Goal: Download file/media

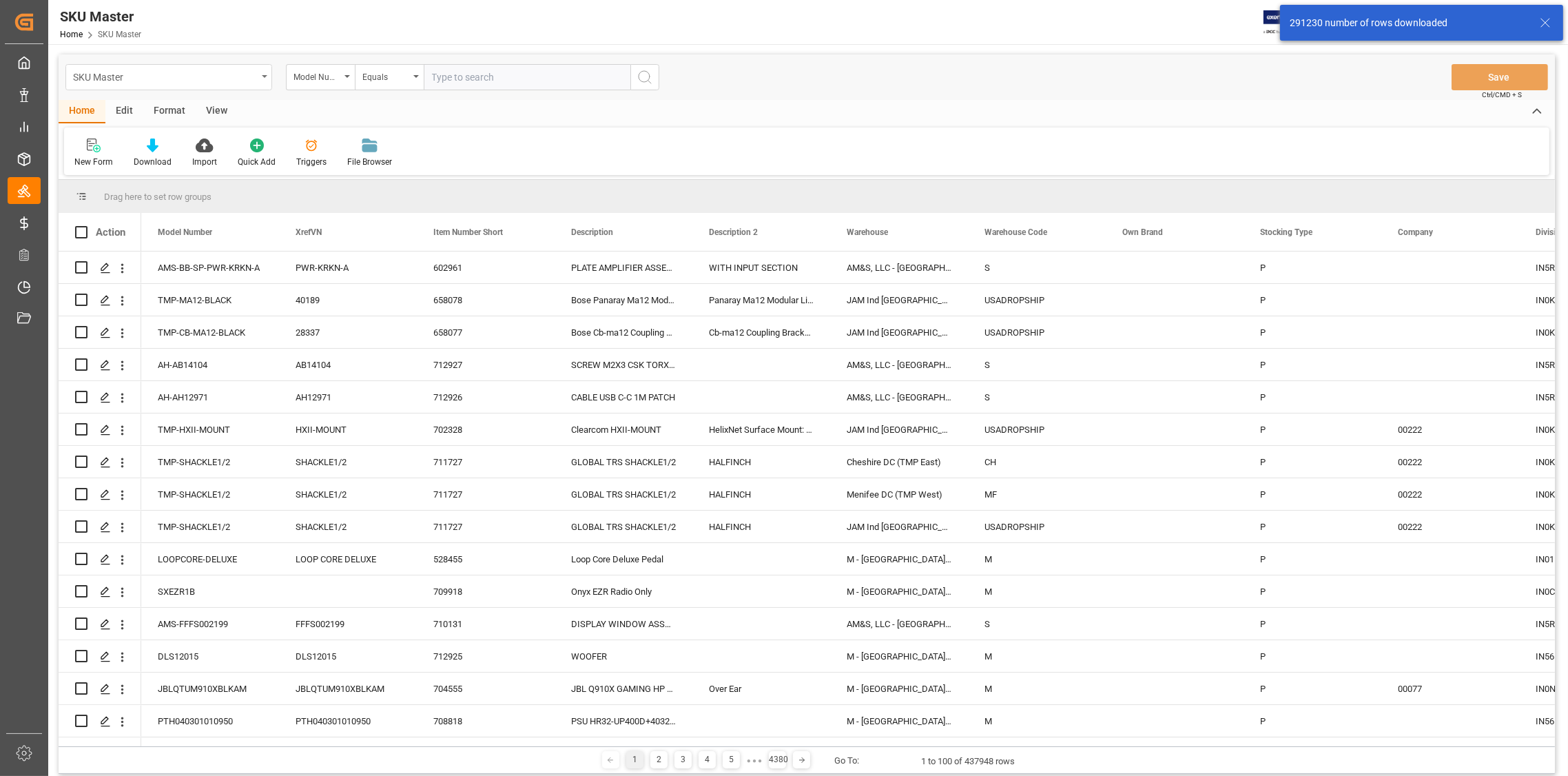
click at [263, 79] on div "SKU Master" at bounding box center [169, 77] width 207 height 26
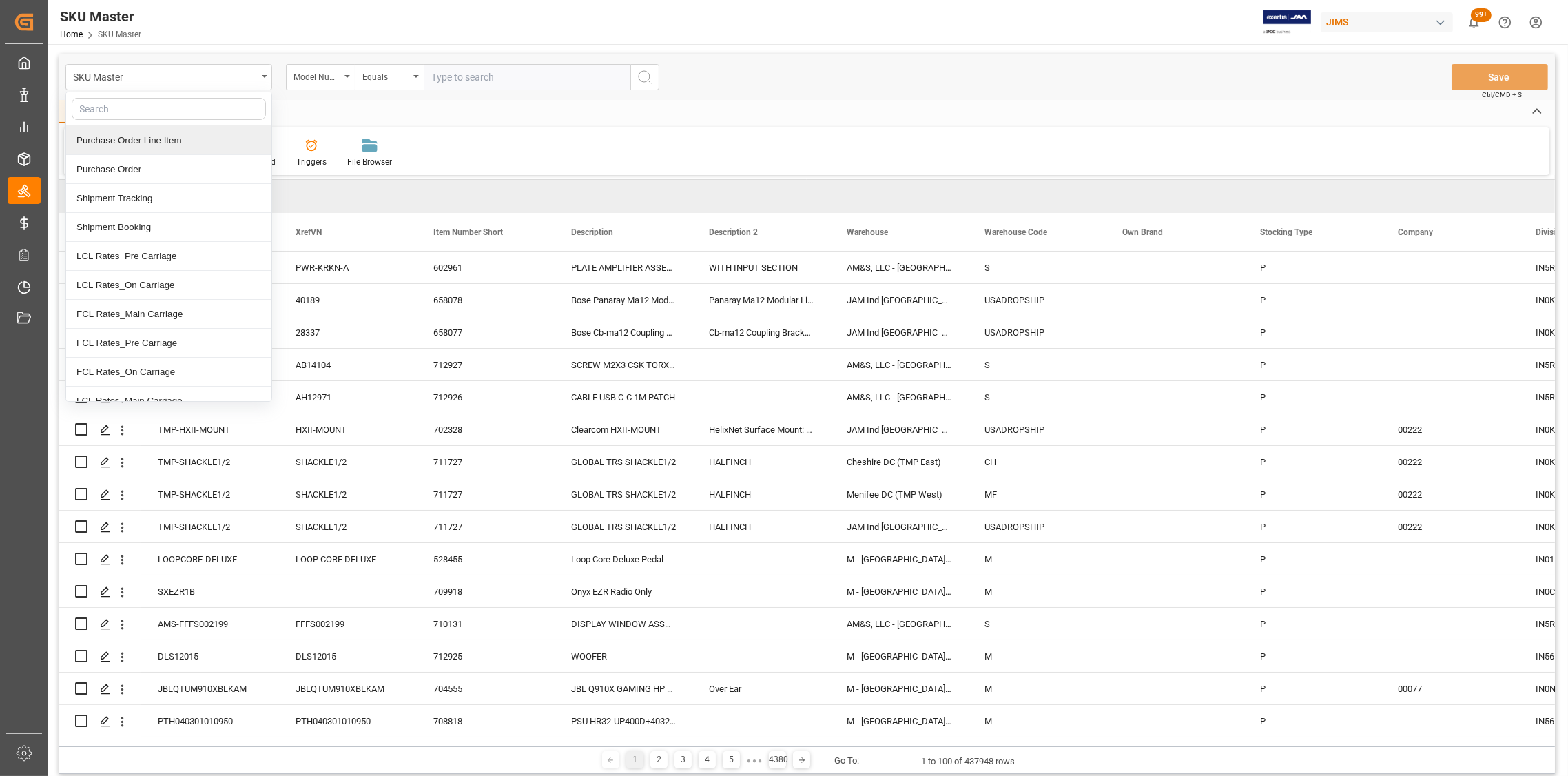
click at [169, 144] on div "Purchase Order Line Item" at bounding box center [169, 140] width 205 height 29
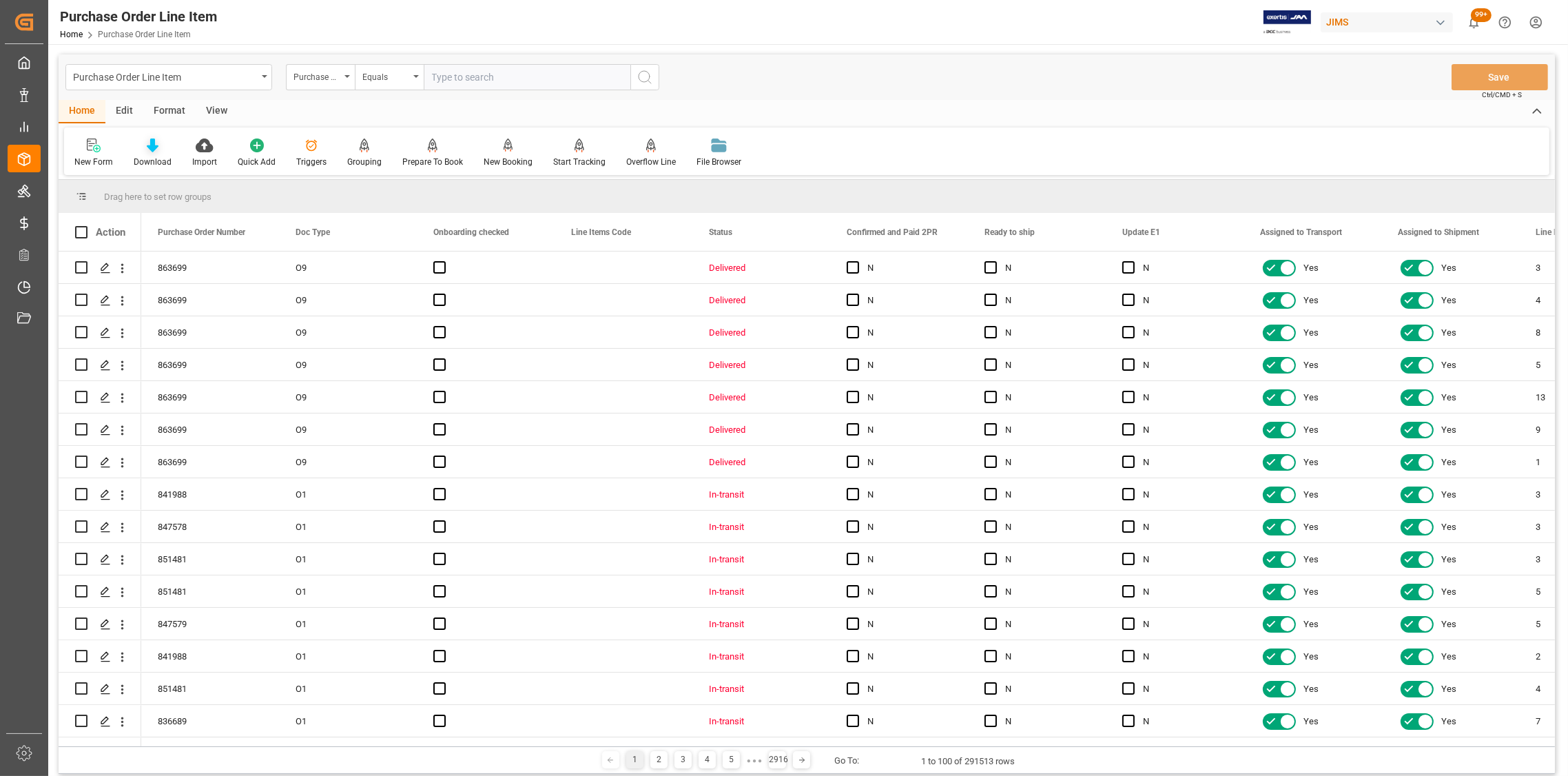
click at [153, 156] on div "Download" at bounding box center [152, 162] width 38 height 13
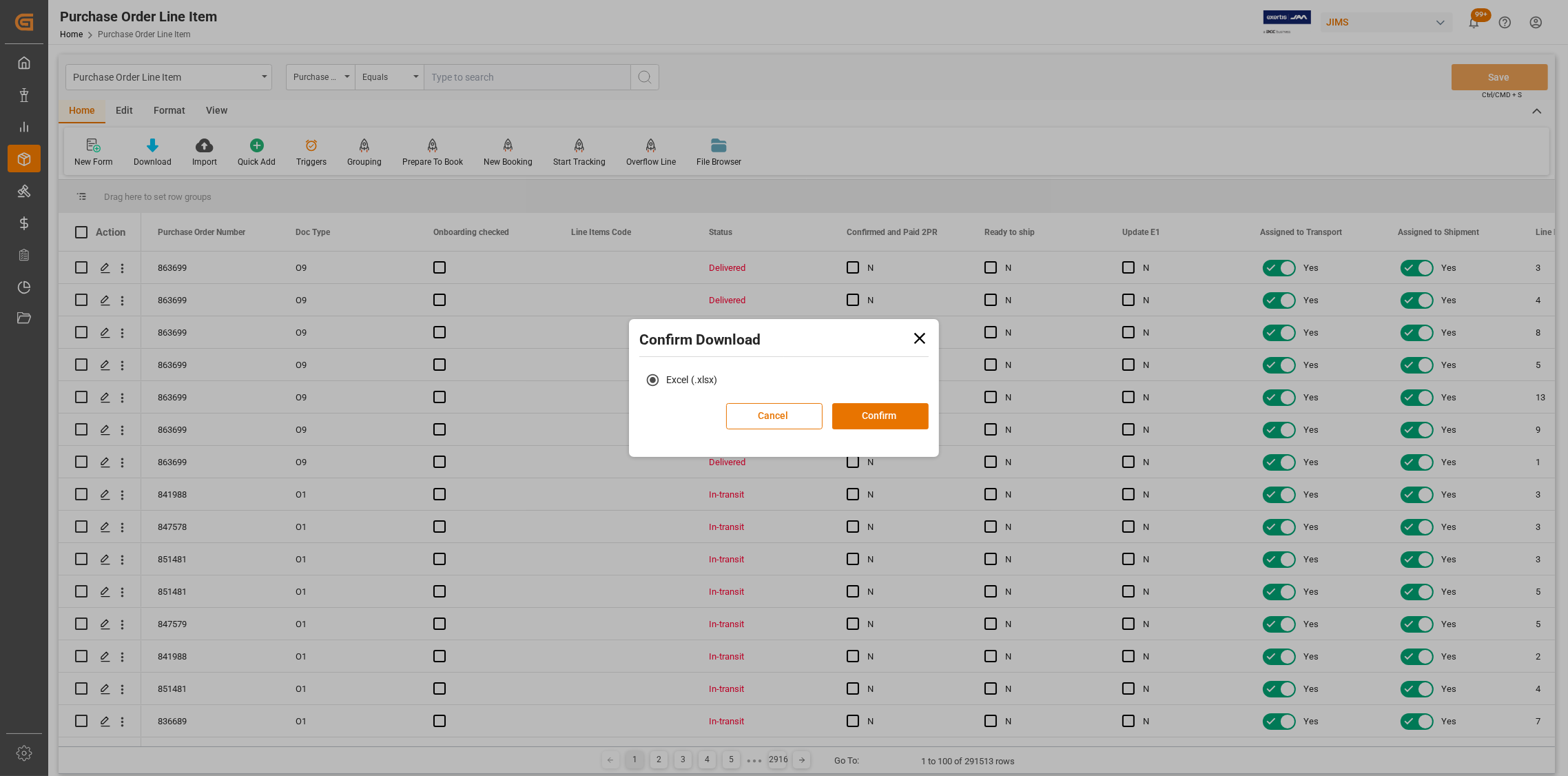
drag, startPoint x: 868, startPoint y: 420, endPoint x: 580, endPoint y: 308, distance: 309.0
click at [865, 419] on button "Confirm" at bounding box center [880, 416] width 96 height 26
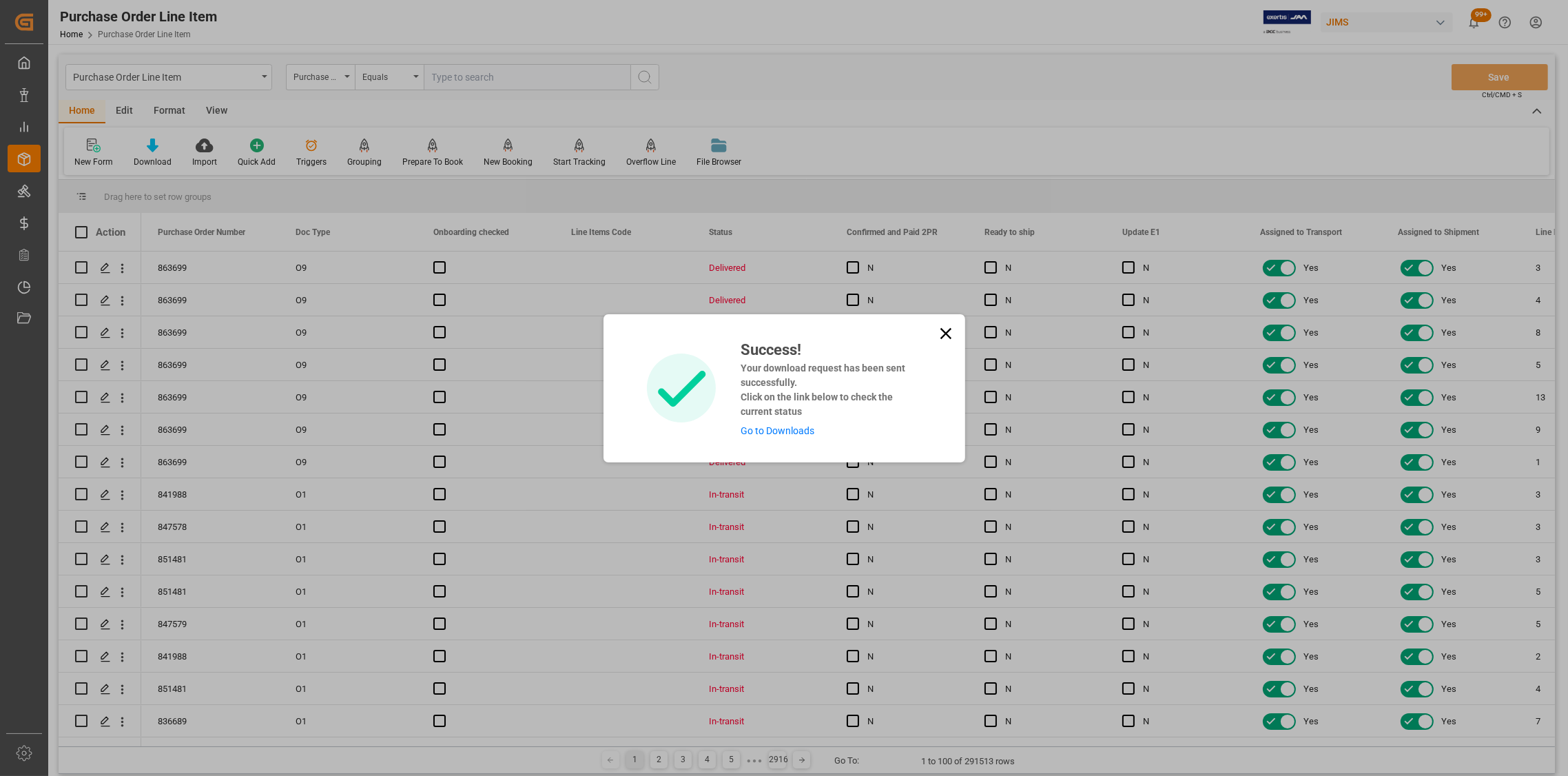
click at [262, 73] on div "Success! Your download request has been sent successfully. Click on the link be…" at bounding box center [784, 388] width 1568 height 776
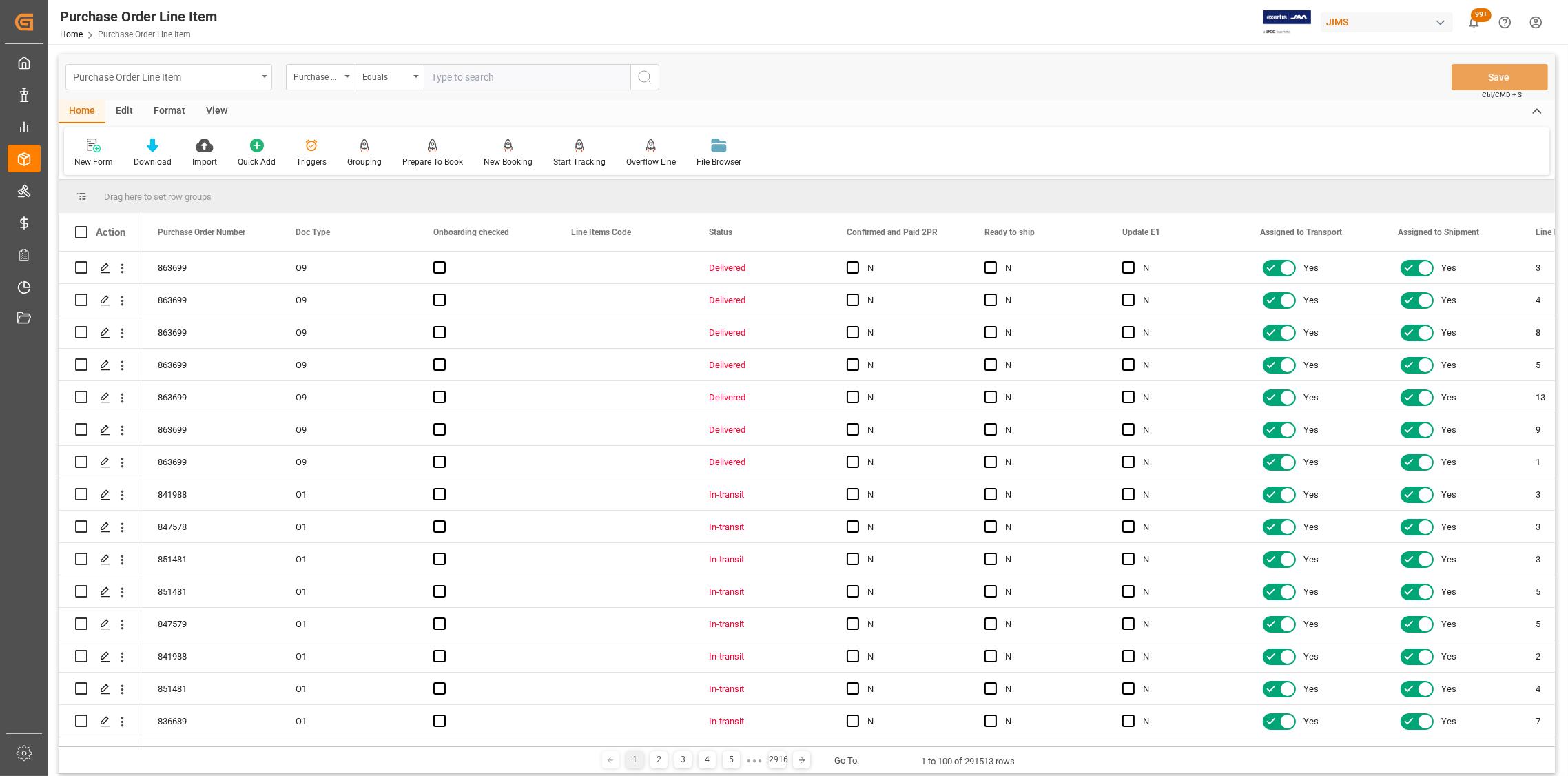
click at [262, 78] on div "Purchase Order Line Item" at bounding box center [169, 77] width 207 height 26
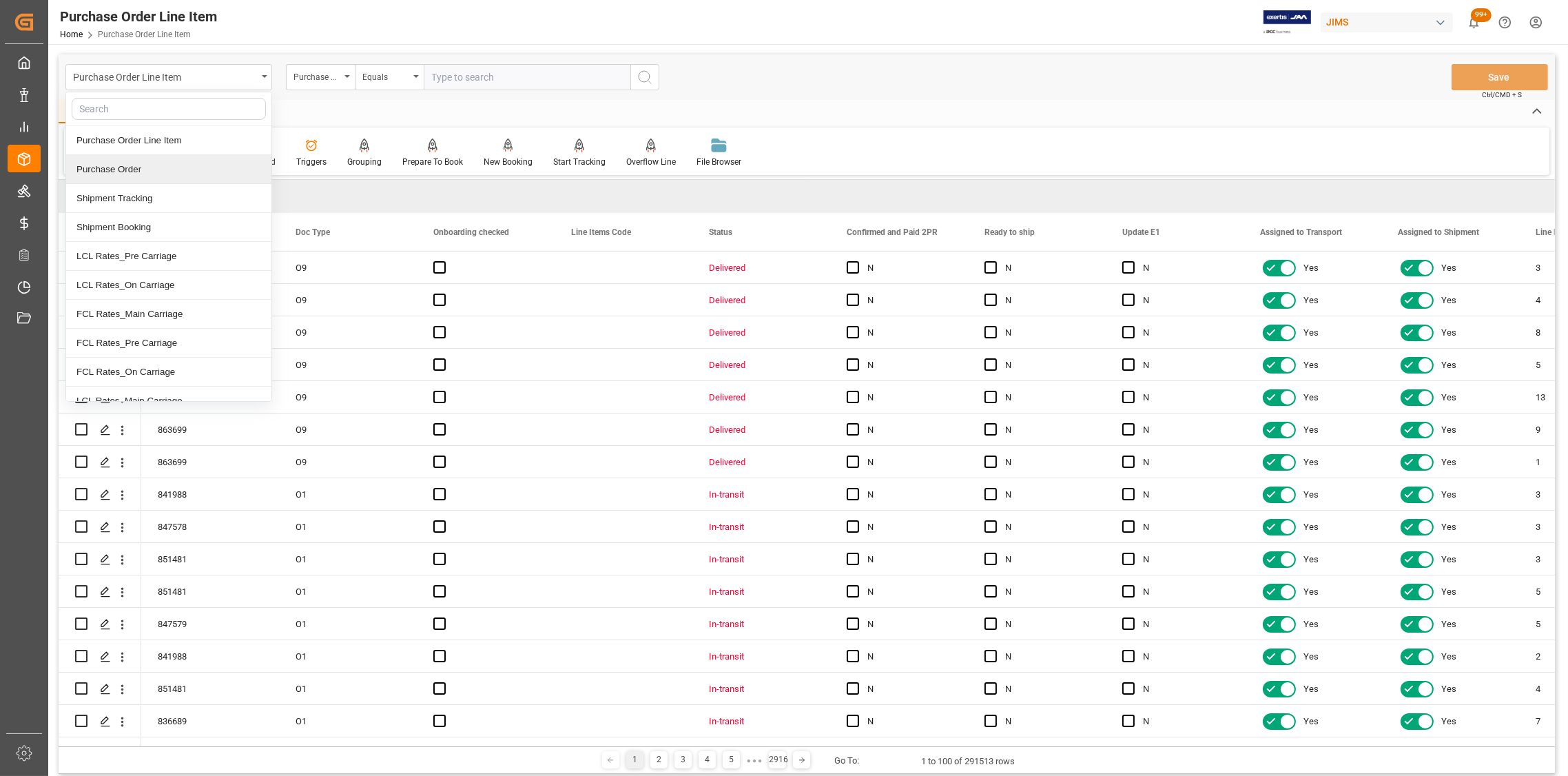
click at [170, 166] on div "Purchase Order" at bounding box center [169, 169] width 205 height 29
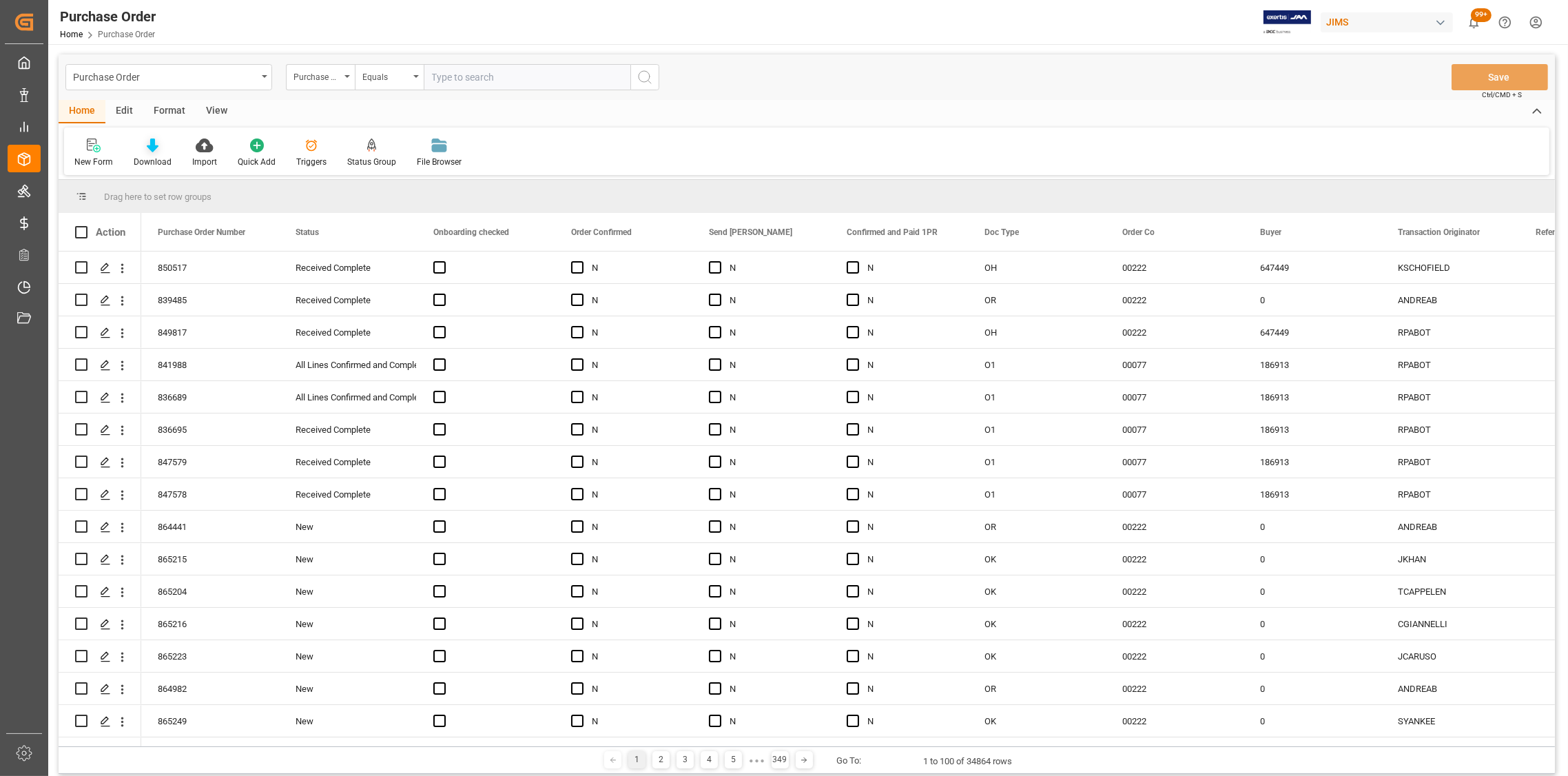
click at [148, 156] on div "Download" at bounding box center [152, 162] width 38 height 13
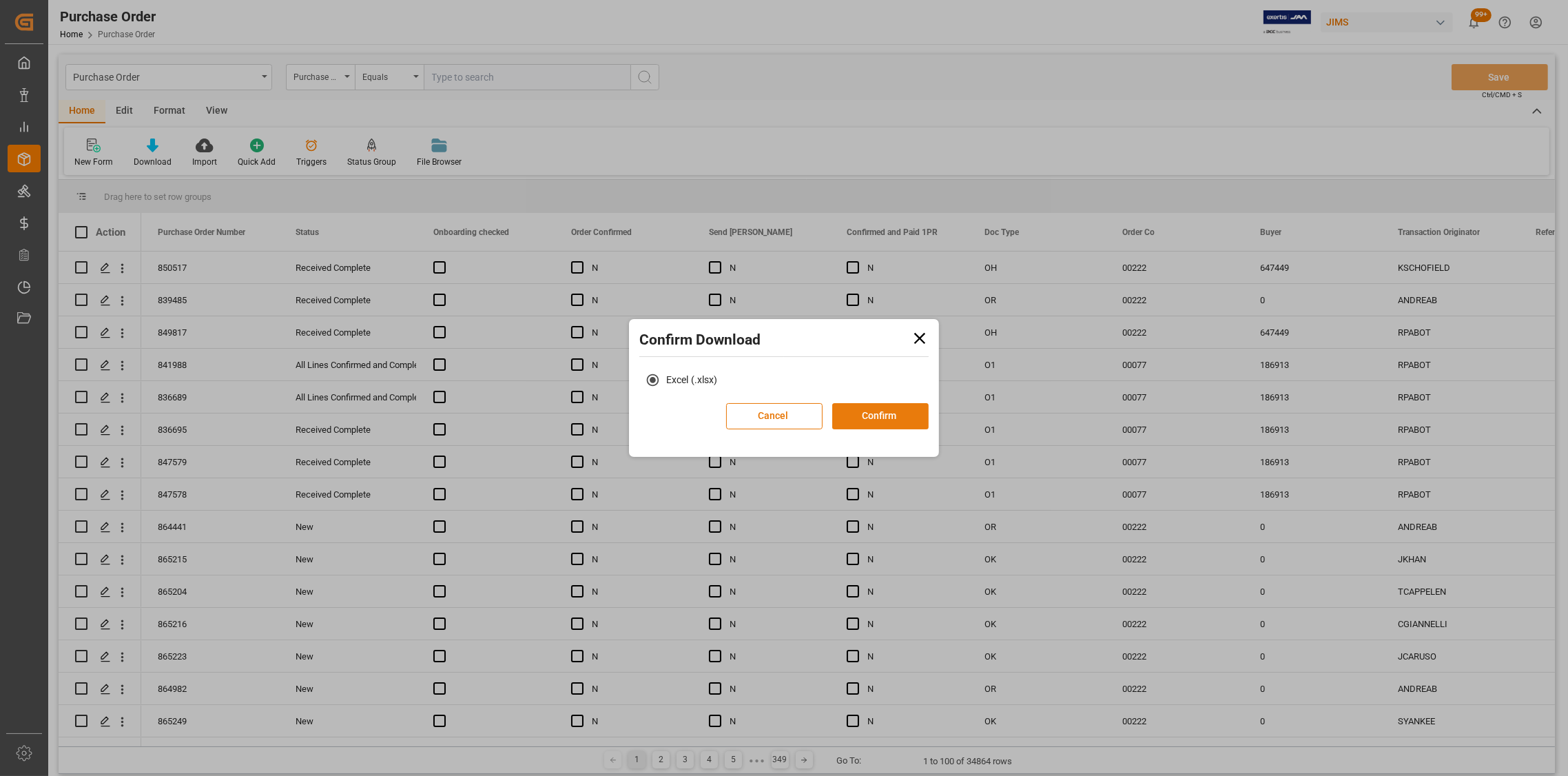
click at [887, 425] on button "Confirm" at bounding box center [880, 416] width 96 height 26
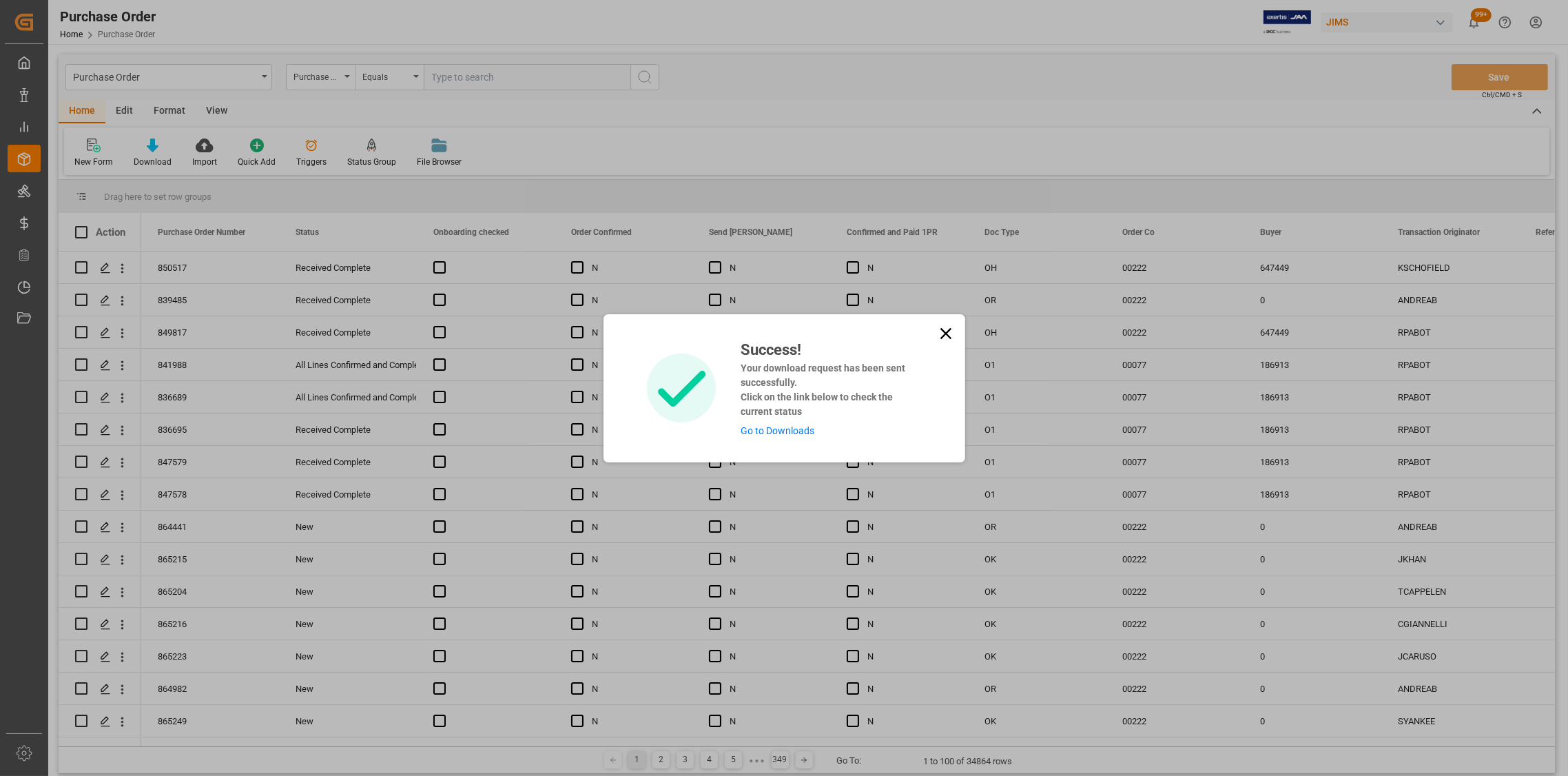
click at [258, 75] on div "Success! Your download request has been sent successfully. Click on the link be…" at bounding box center [784, 388] width 1568 height 776
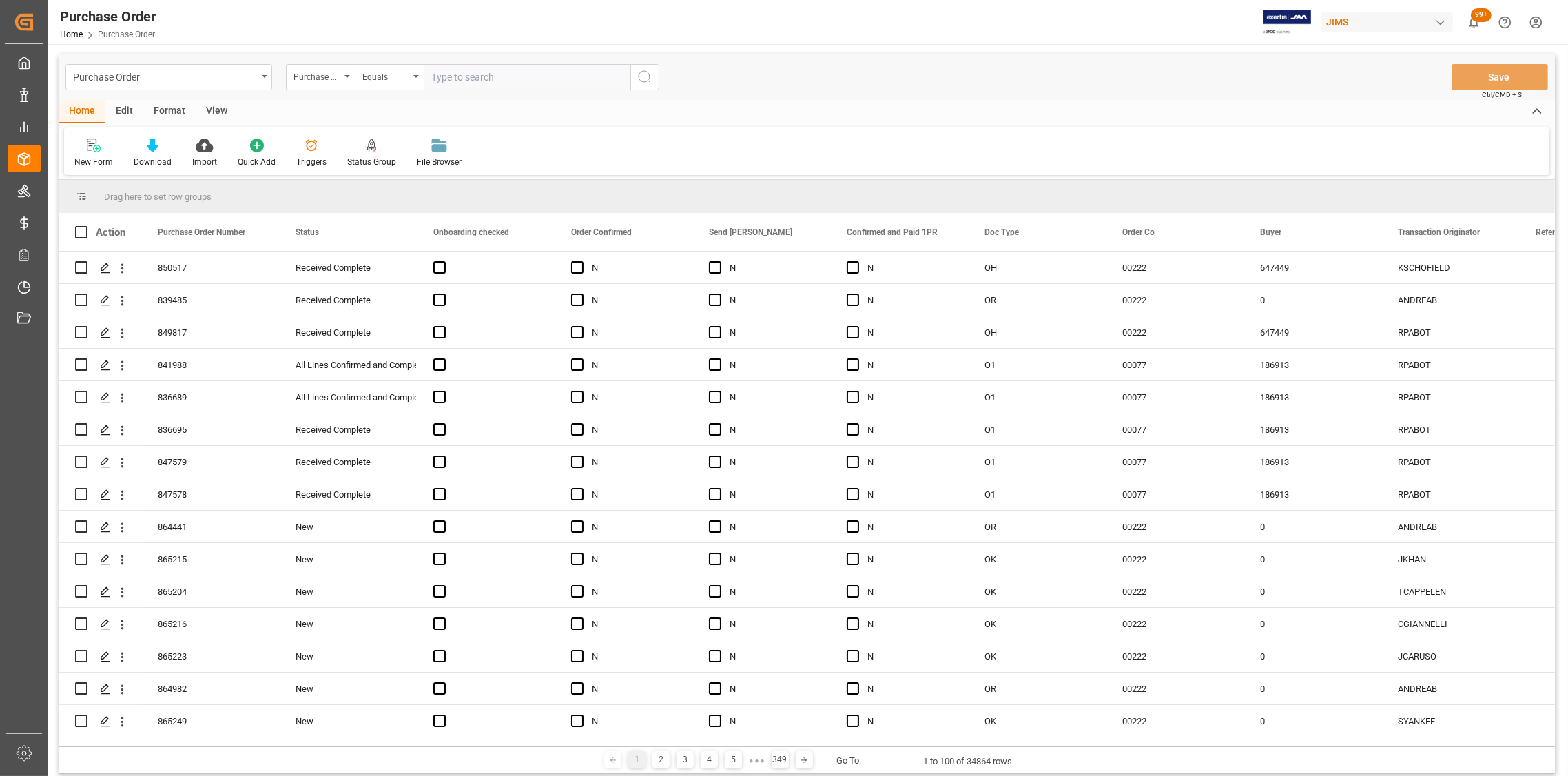
click at [258, 75] on div "Purchase Order" at bounding box center [169, 77] width 207 height 26
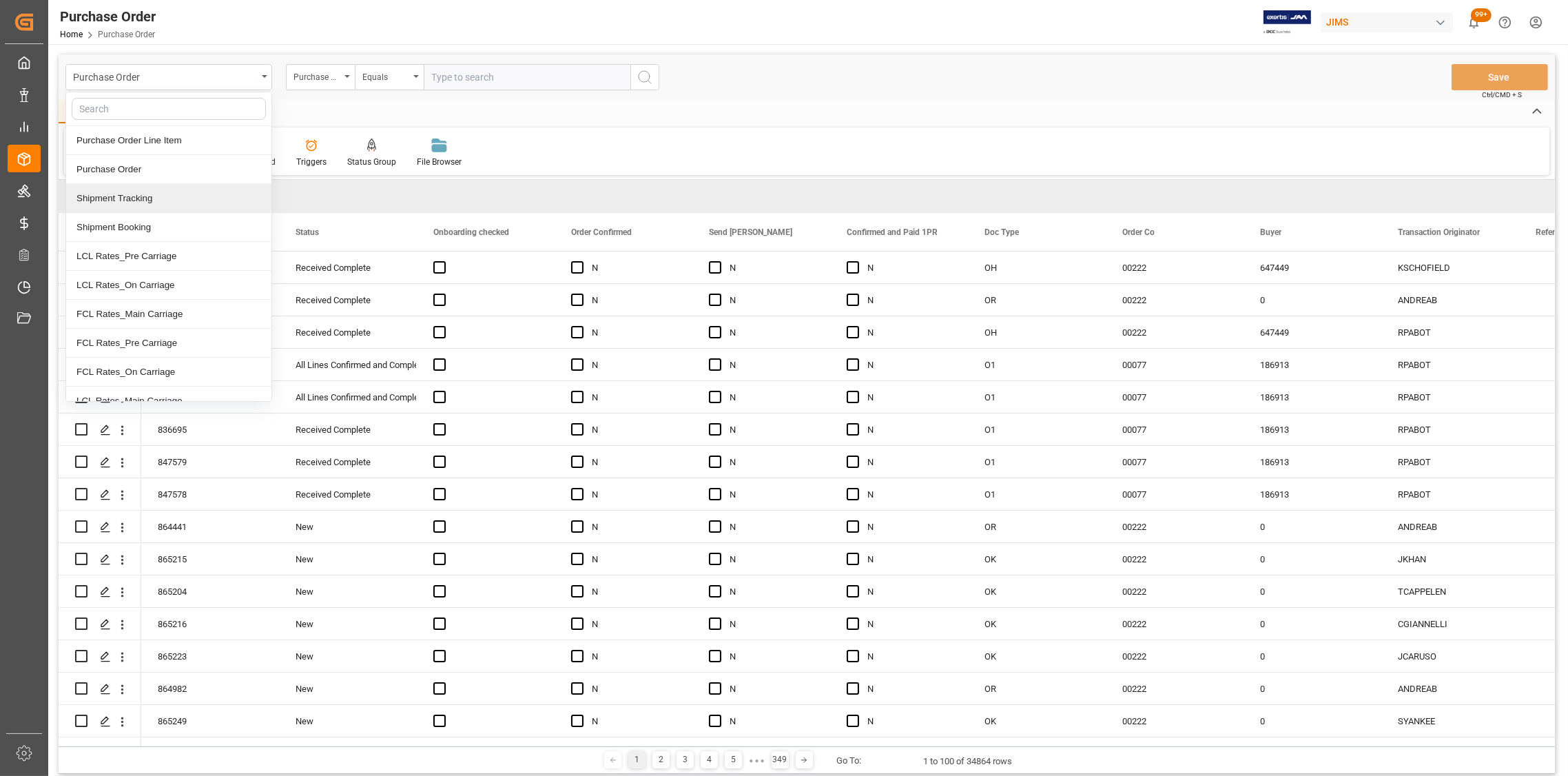
click at [141, 198] on div "Shipment Tracking" at bounding box center [169, 198] width 205 height 29
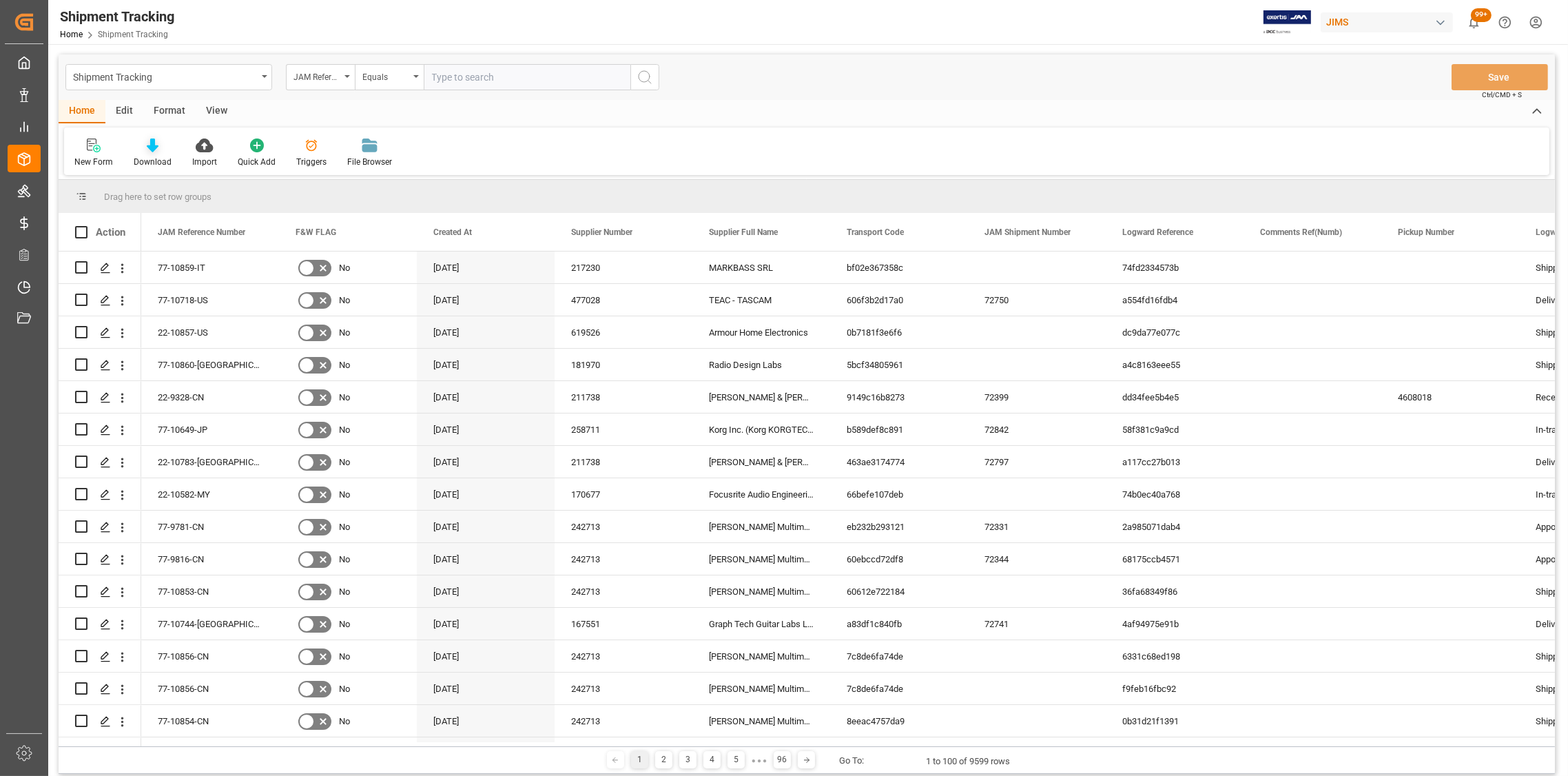
click at [151, 151] on icon at bounding box center [153, 146] width 12 height 13
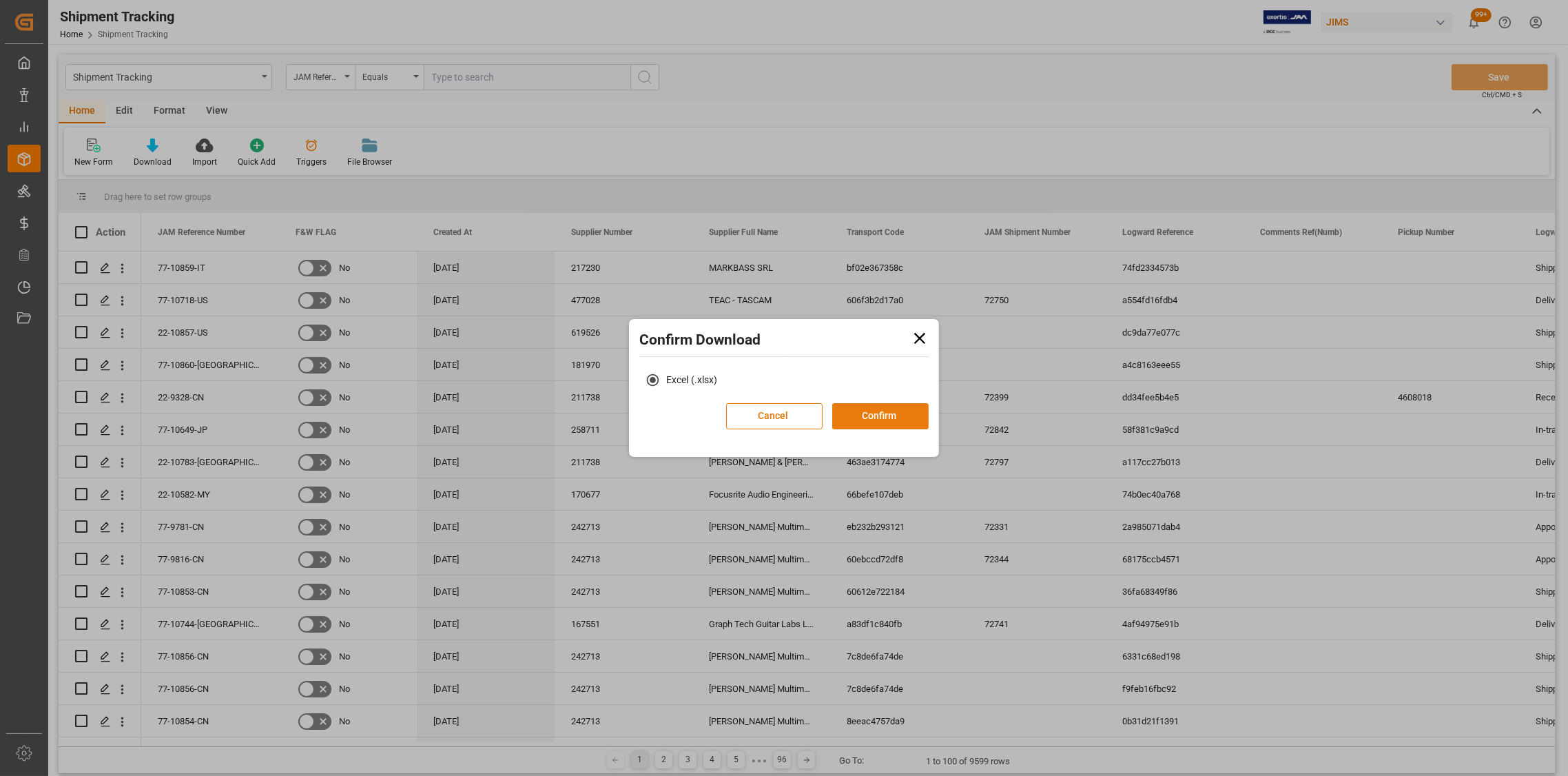
click at [882, 412] on button "Confirm" at bounding box center [880, 416] width 96 height 26
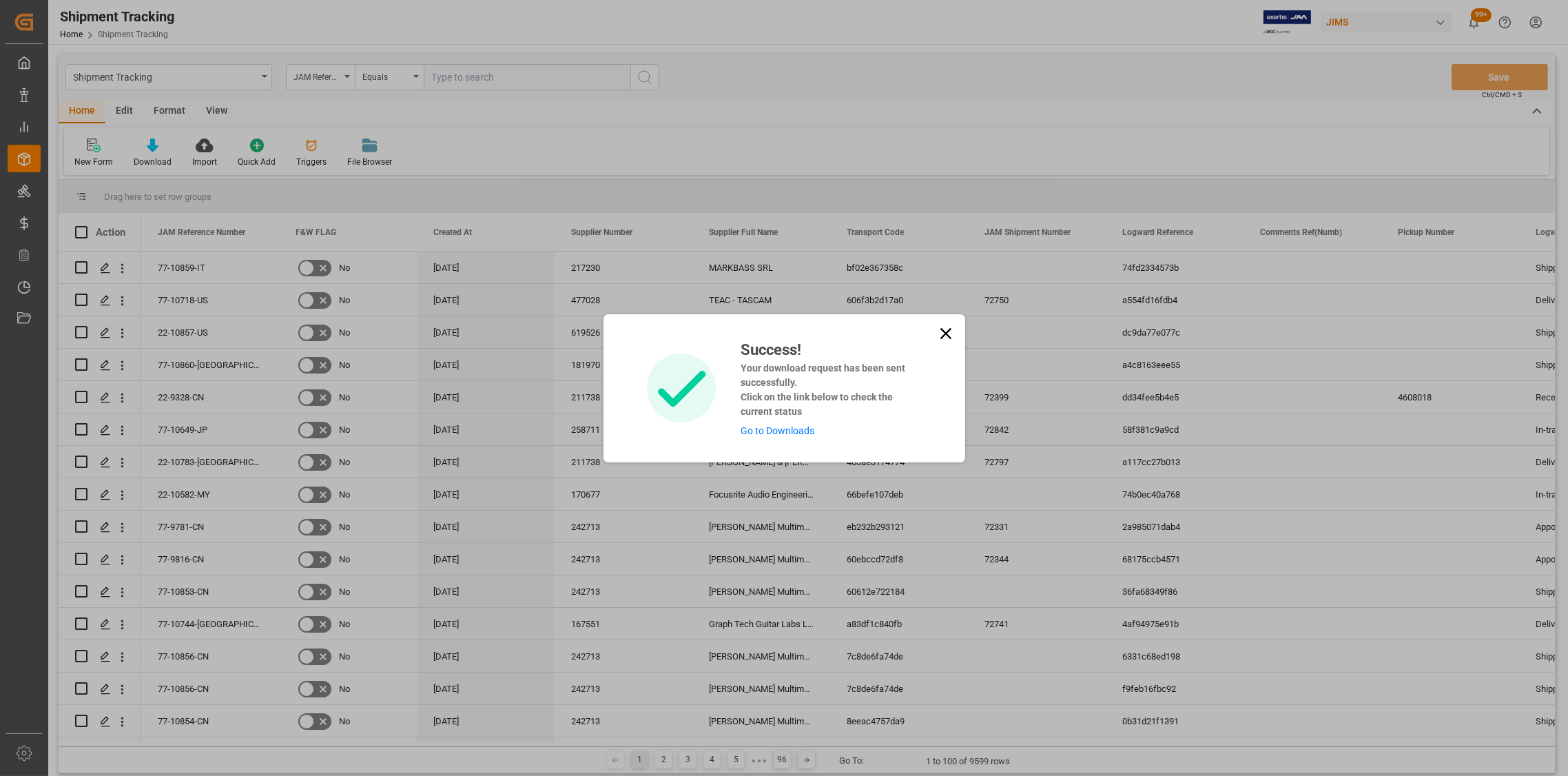
click at [266, 77] on div "Success! Your download request has been sent successfully. Click on the link be…" at bounding box center [784, 388] width 1568 height 776
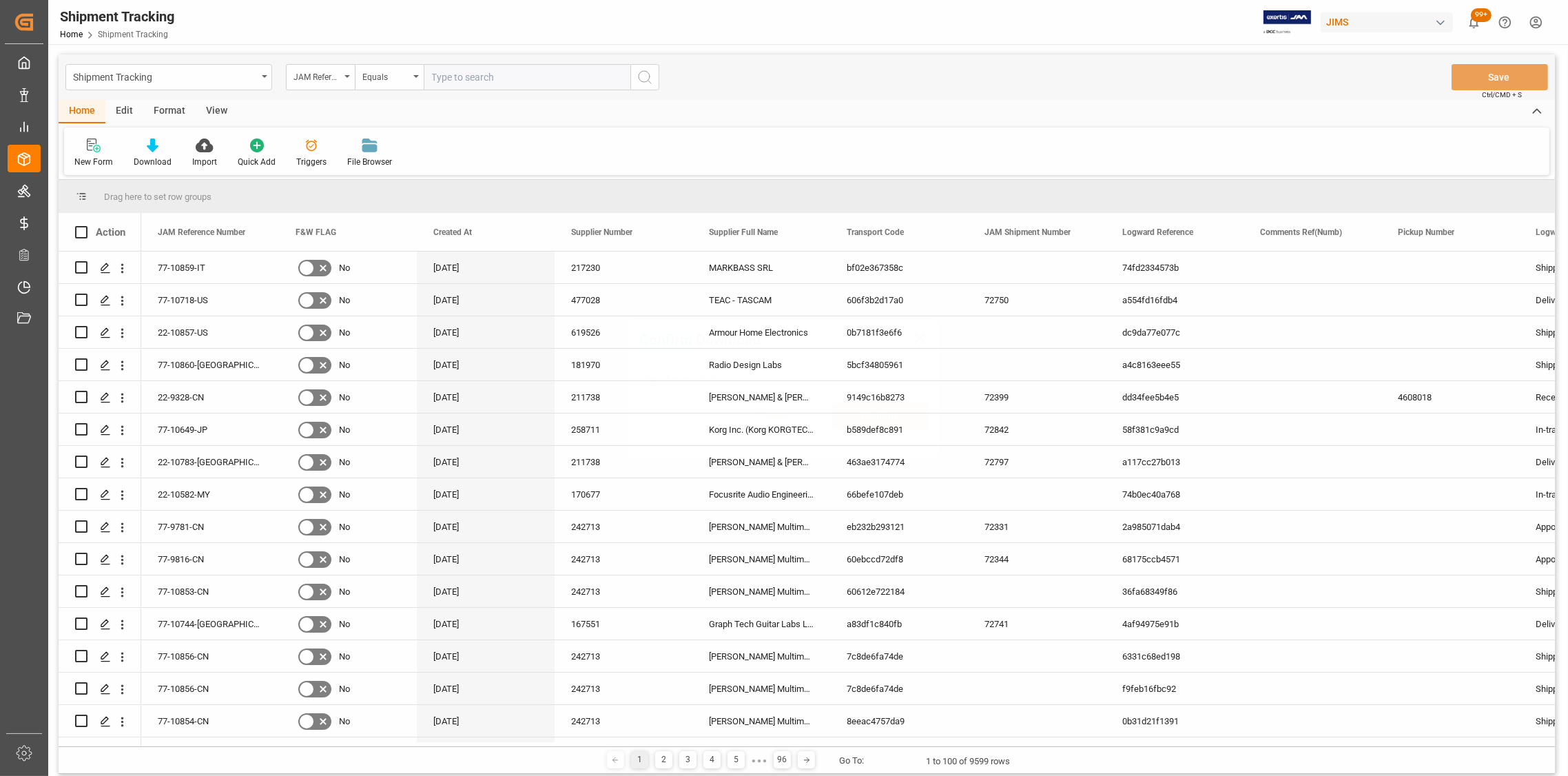
click at [266, 77] on div "Confirm Download Excel (.xlsx) Cancel Confirm" at bounding box center [784, 388] width 1568 height 776
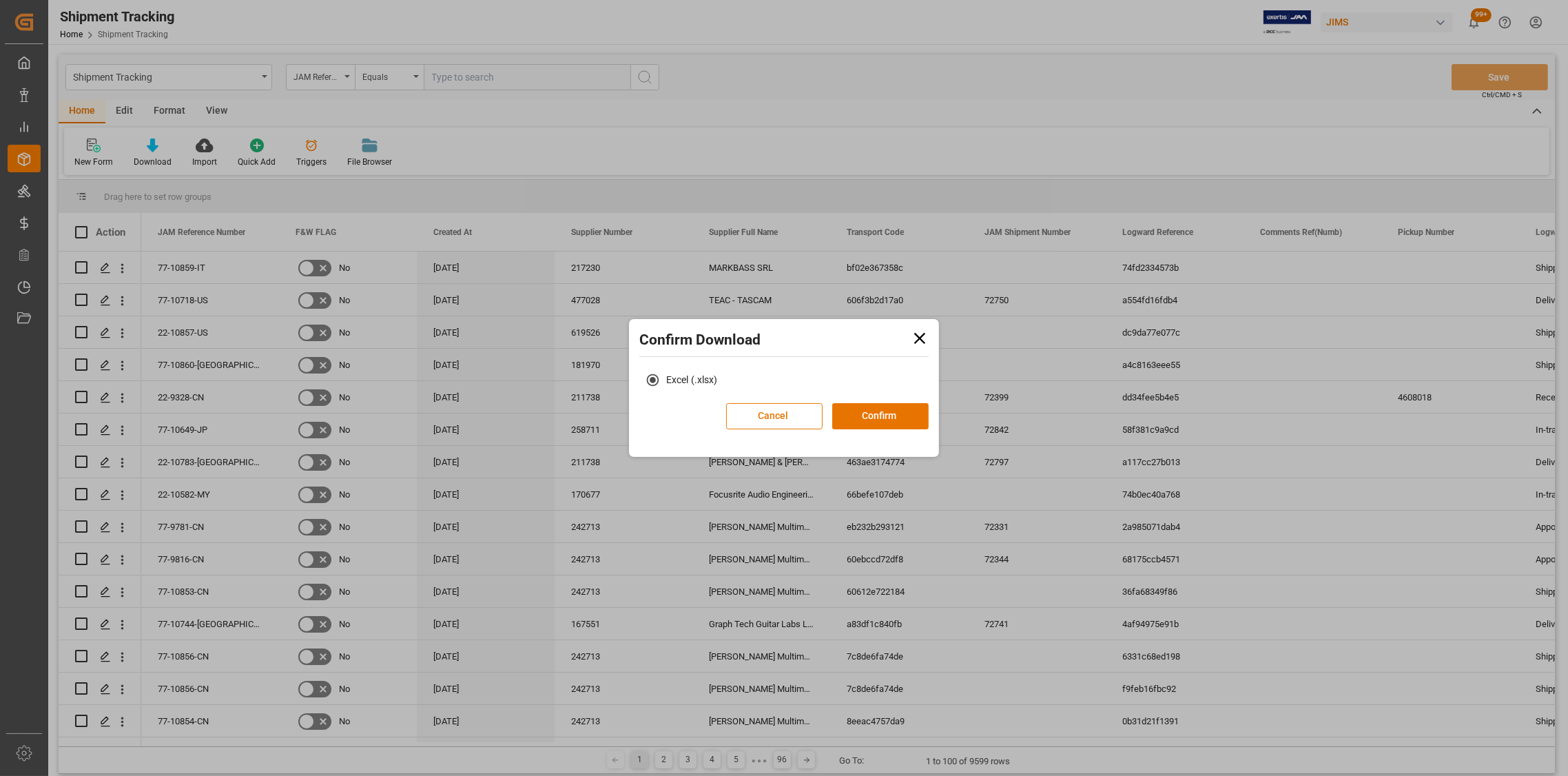
click at [266, 77] on div "Confirm Download Excel (.xlsx) Cancel Confirm" at bounding box center [784, 388] width 1568 height 776
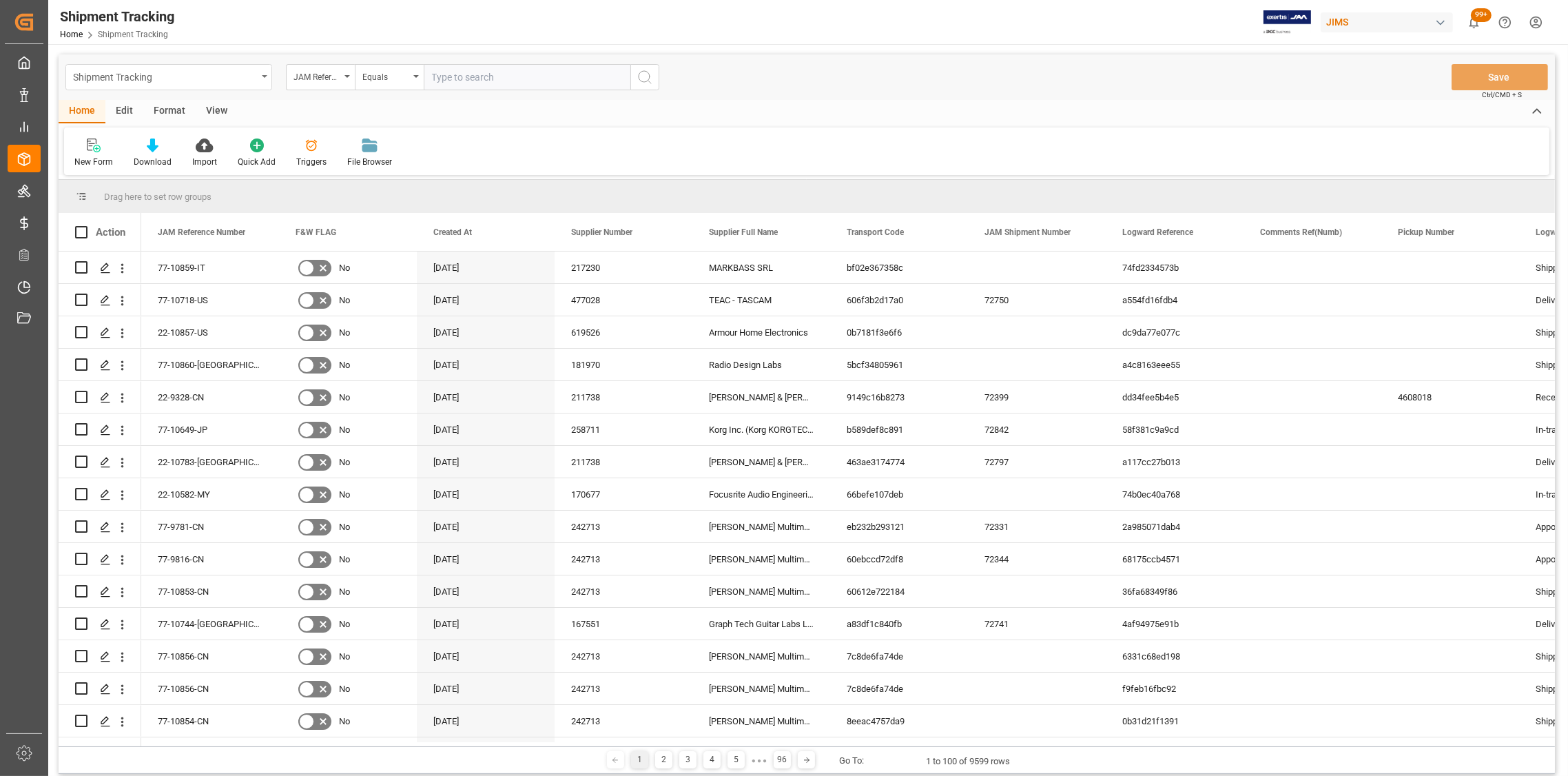
click at [259, 77] on div "Shipment Tracking" at bounding box center [169, 77] width 207 height 26
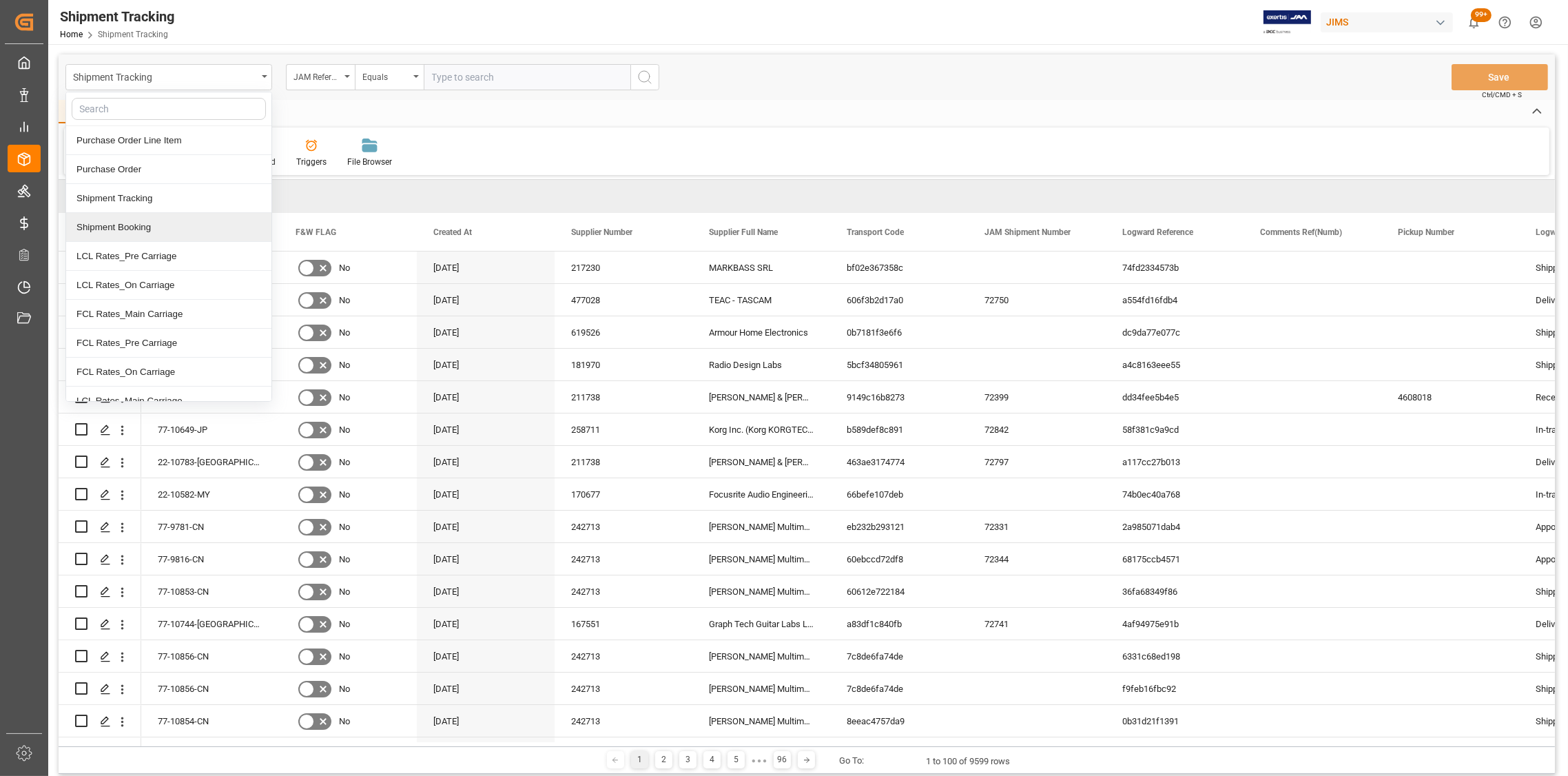
click at [194, 225] on div "Shipment Booking" at bounding box center [169, 227] width 205 height 29
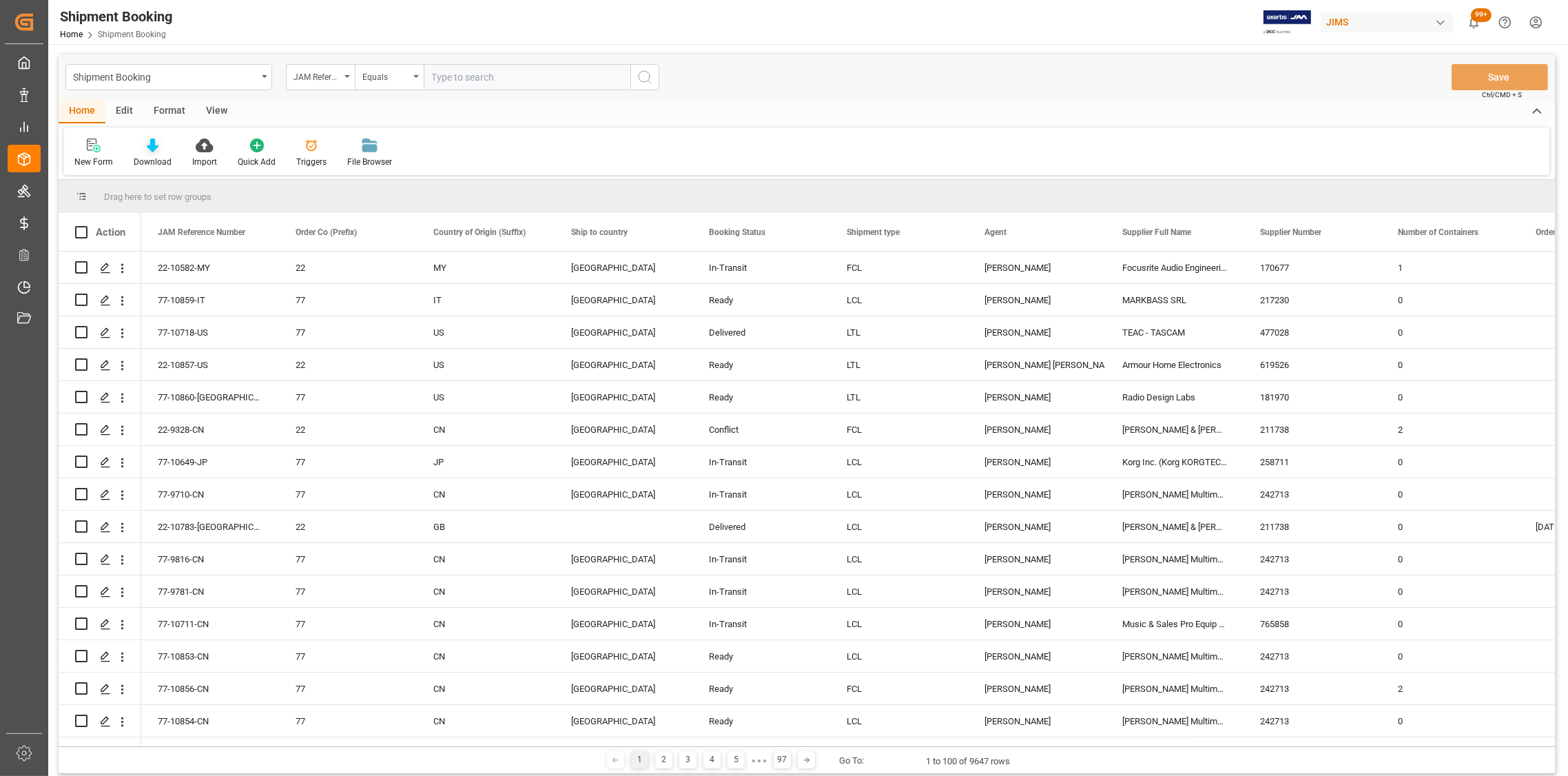
click at [153, 149] on icon at bounding box center [153, 146] width 12 height 13
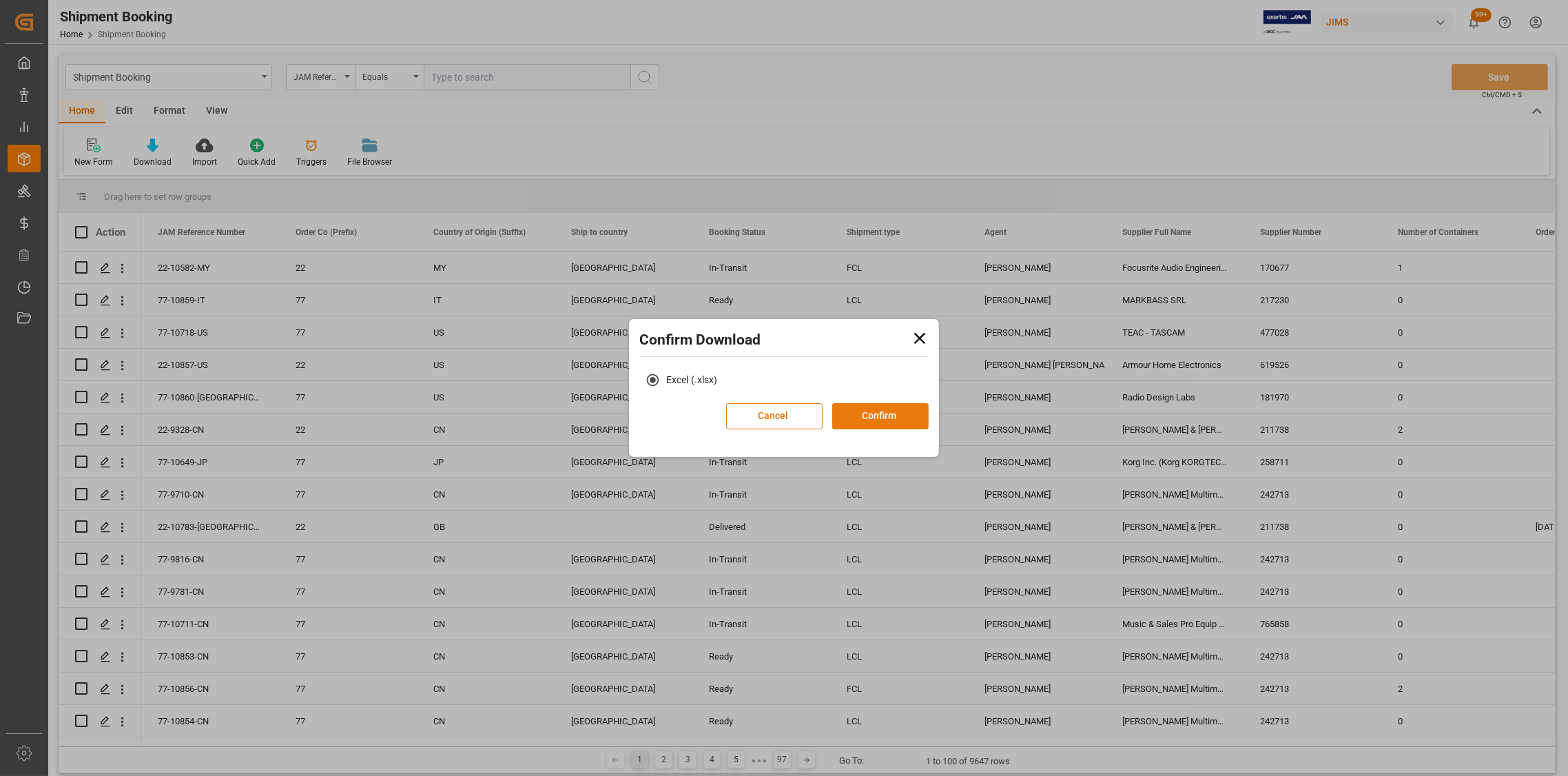
click at [889, 419] on button "Confirm" at bounding box center [880, 416] width 96 height 26
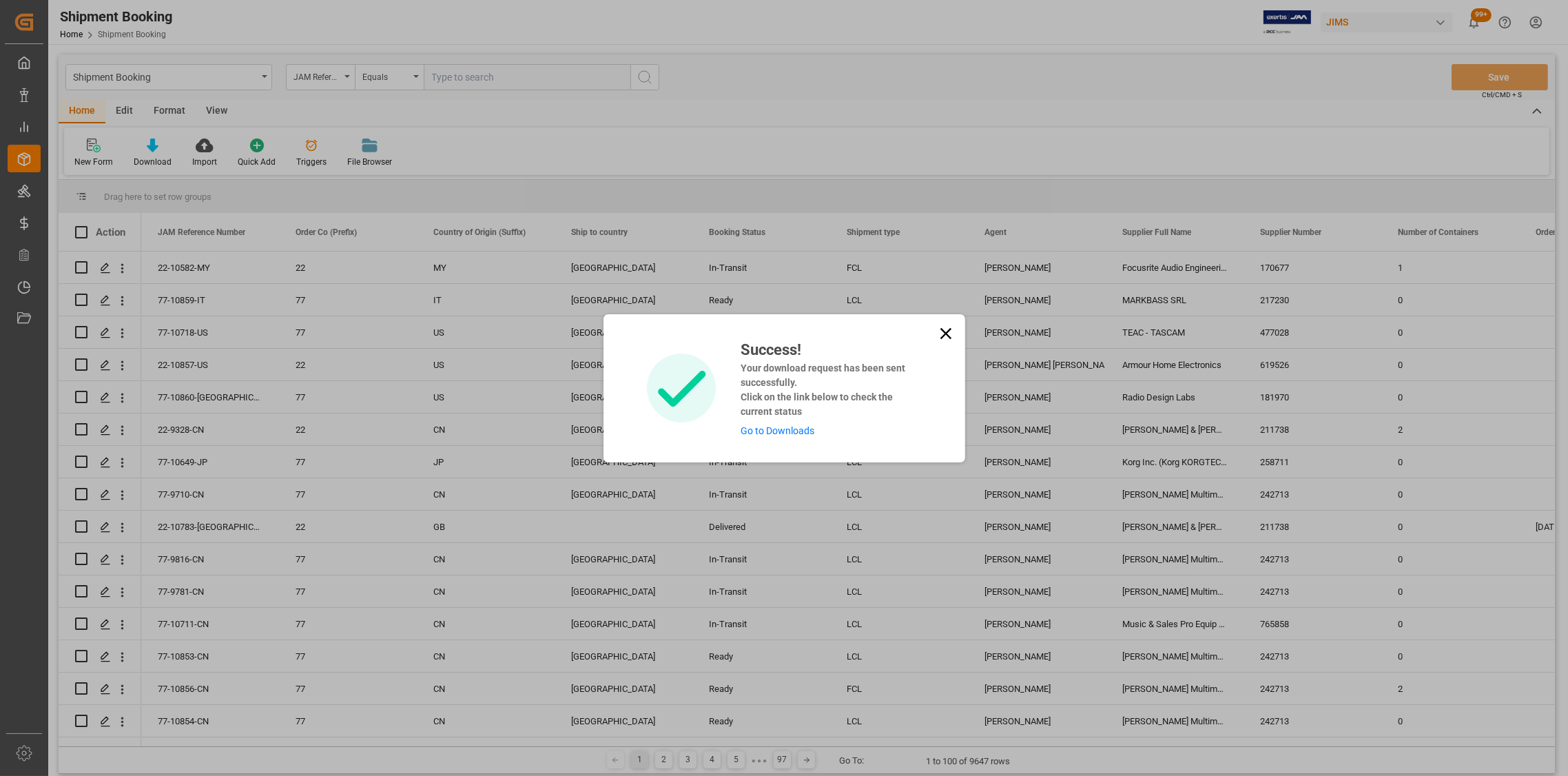
click at [763, 428] on link "Go to Downloads" at bounding box center [777, 431] width 74 height 11
